Goal: Navigation & Orientation: Find specific page/section

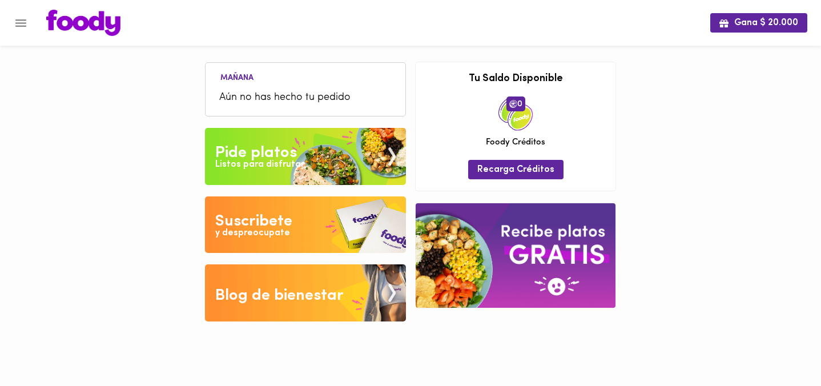
click at [356, 95] on span "Aún no has hecho tu pedido" at bounding box center [305, 97] width 172 height 15
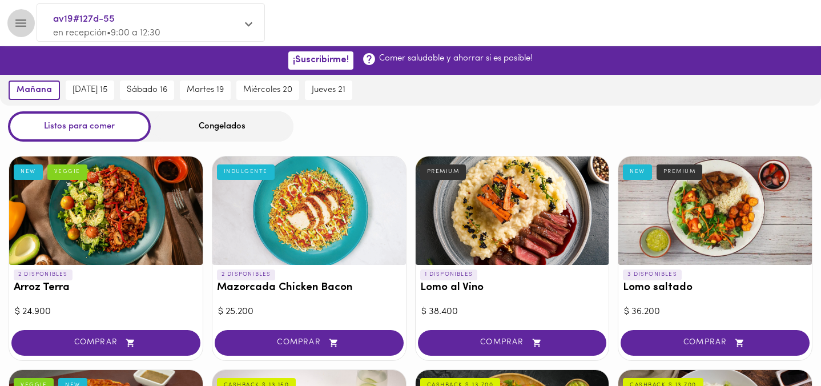
click at [19, 26] on icon "Menu" at bounding box center [20, 22] width 11 height 7
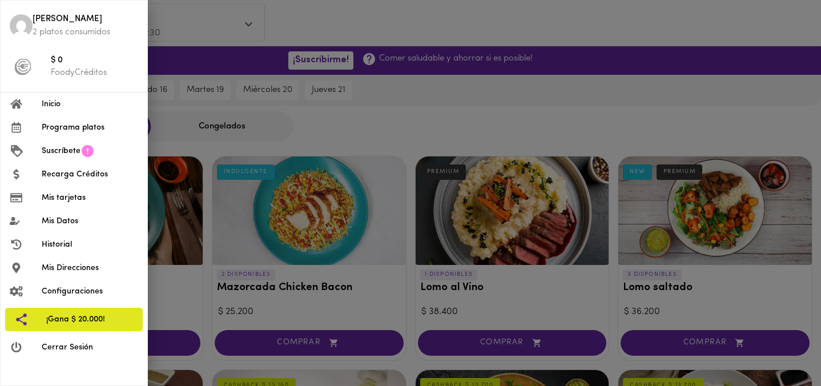
click at [88, 32] on p "2 platos consumidos" at bounding box center [86, 32] width 106 height 12
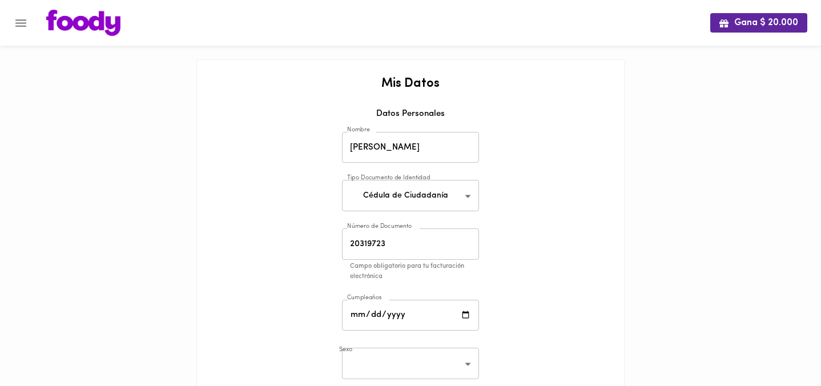
click at [51, 22] on img at bounding box center [83, 23] width 74 height 26
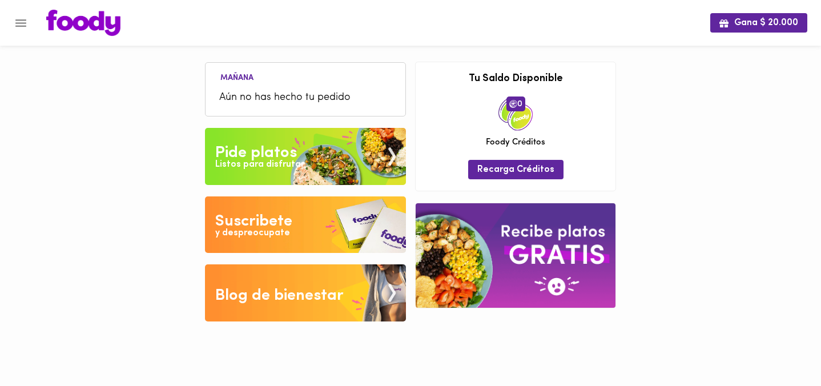
click at [26, 20] on icon "Menu" at bounding box center [21, 23] width 14 height 14
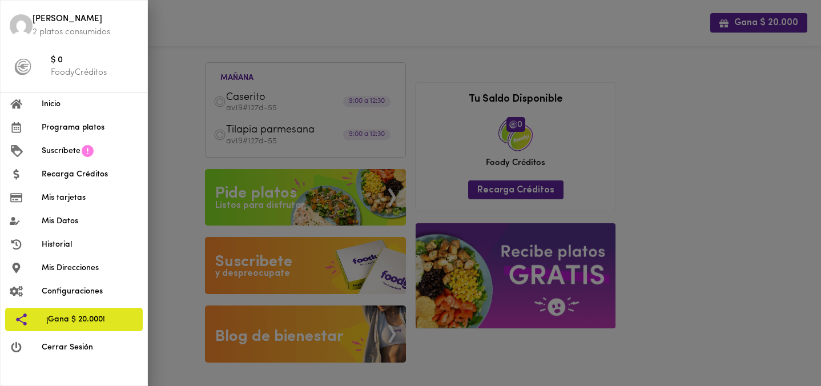
click at [238, 81] on div at bounding box center [410, 193] width 821 height 386
